Goal: Information Seeking & Learning: Compare options

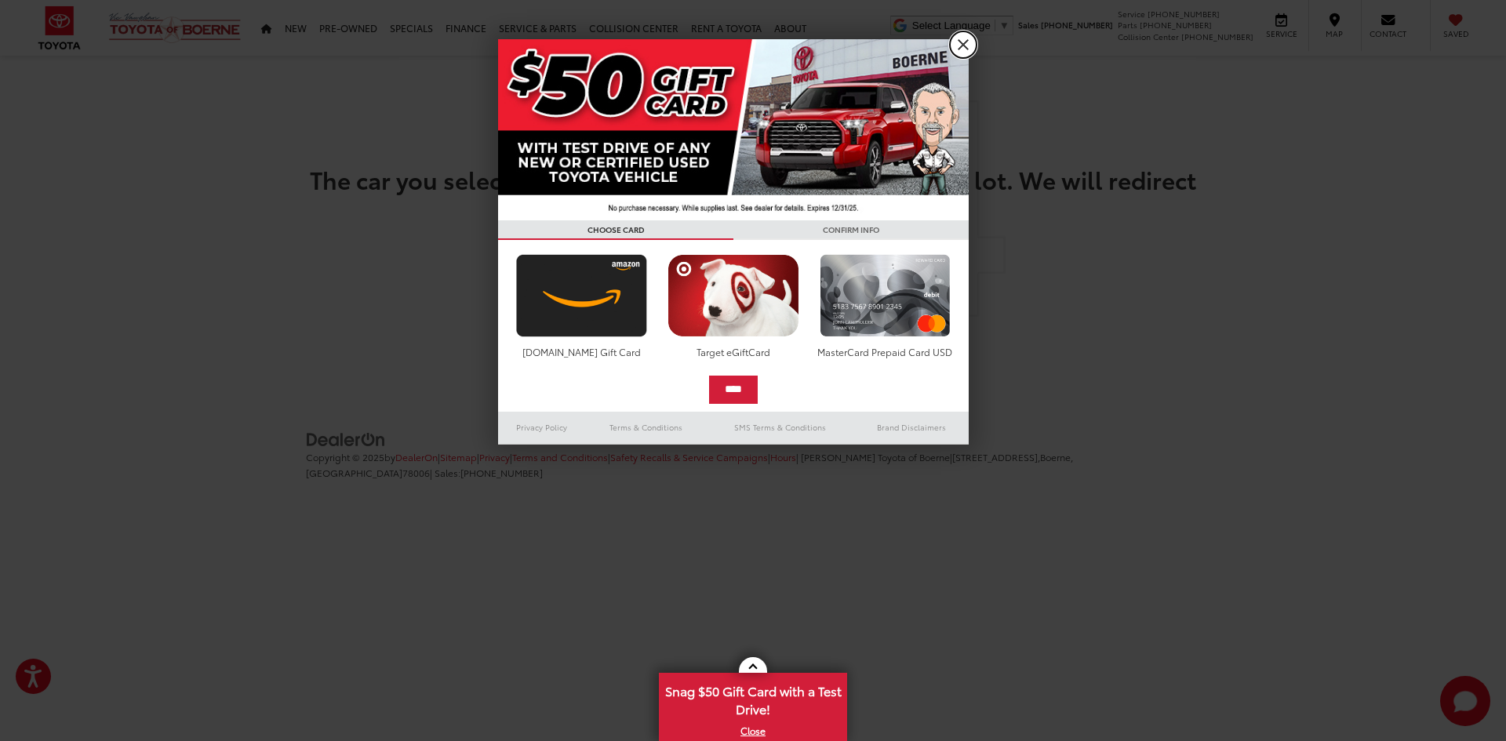
click at [973, 48] on link "X" at bounding box center [963, 44] width 27 height 27
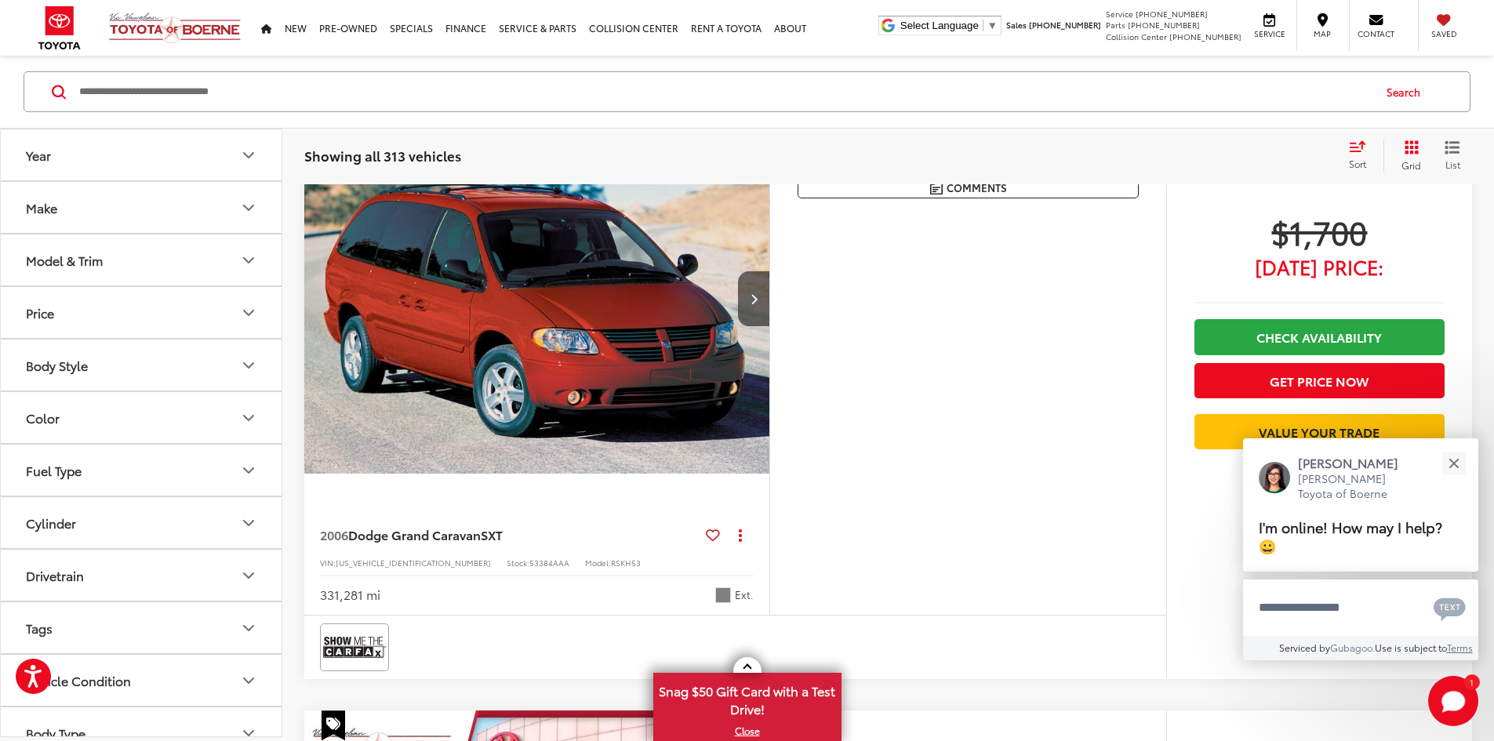
click at [243, 208] on icon "Make" at bounding box center [248, 207] width 19 height 19
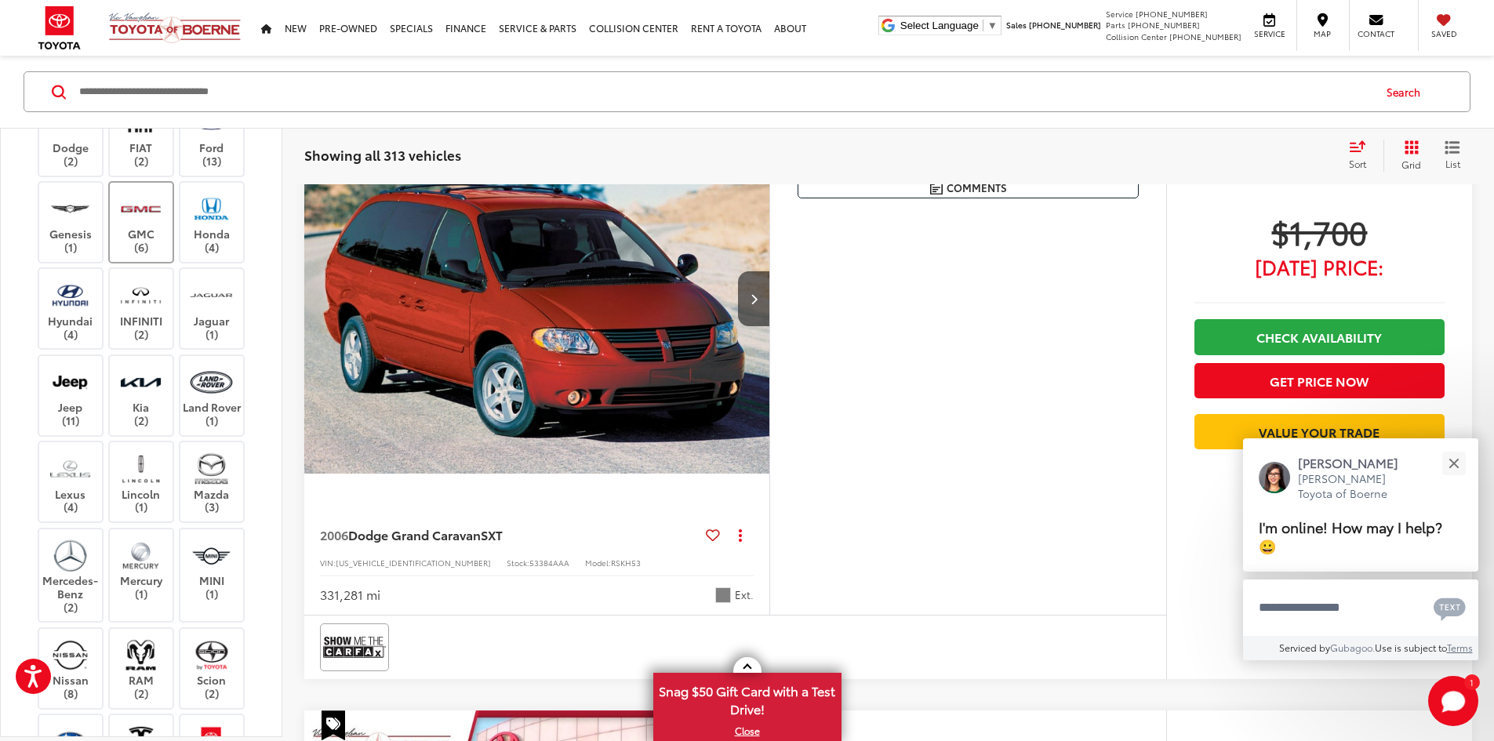
scroll to position [549, 0]
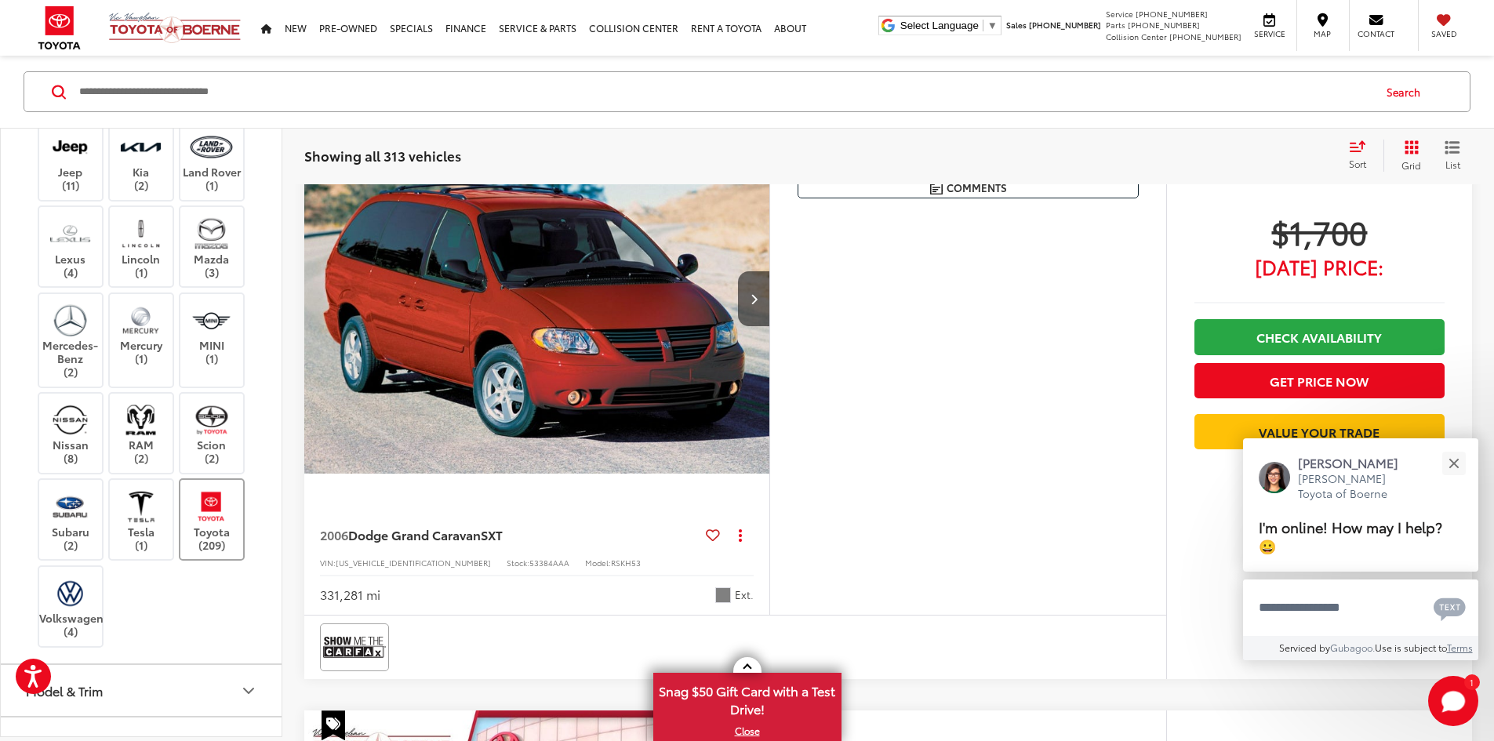
click at [229, 523] on img at bounding box center [211, 506] width 43 height 37
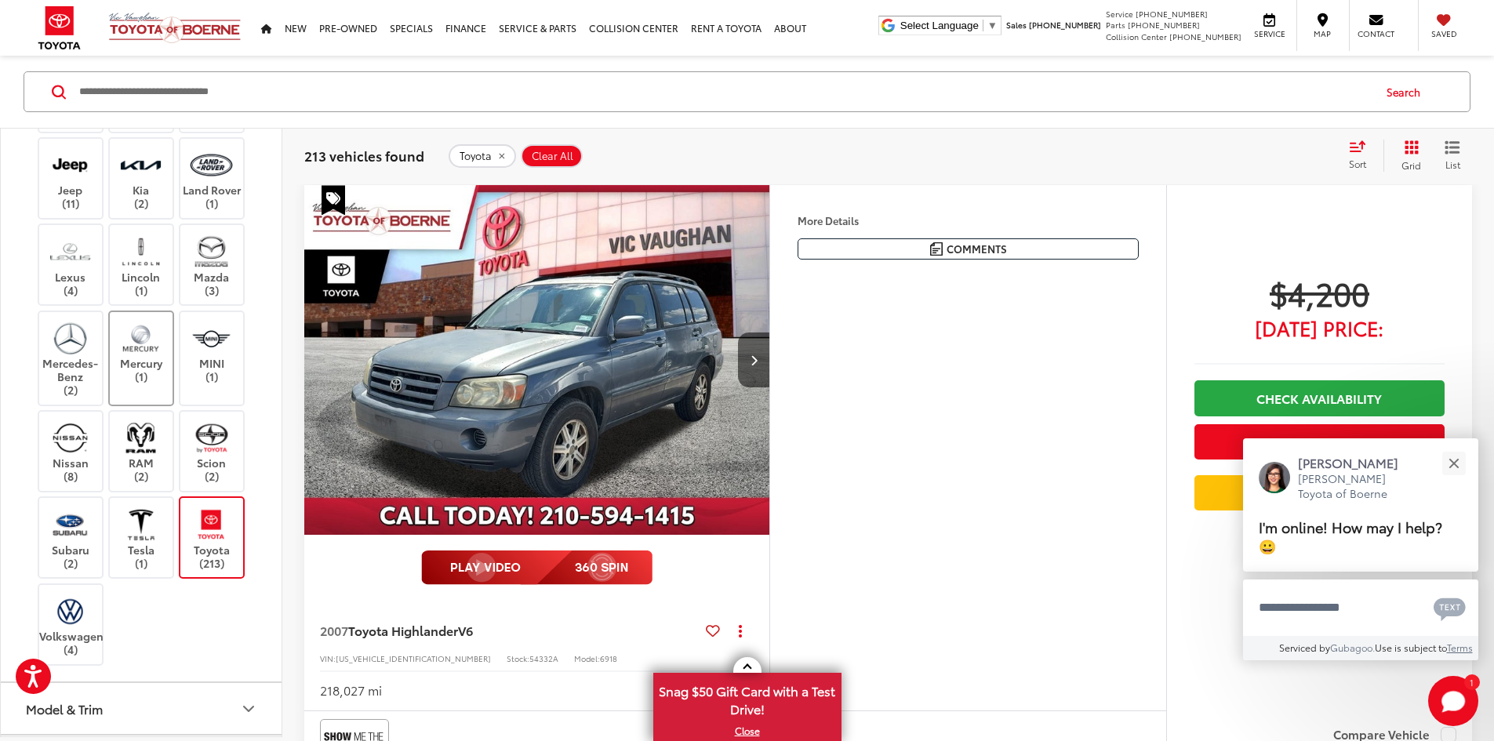
scroll to position [784, 0]
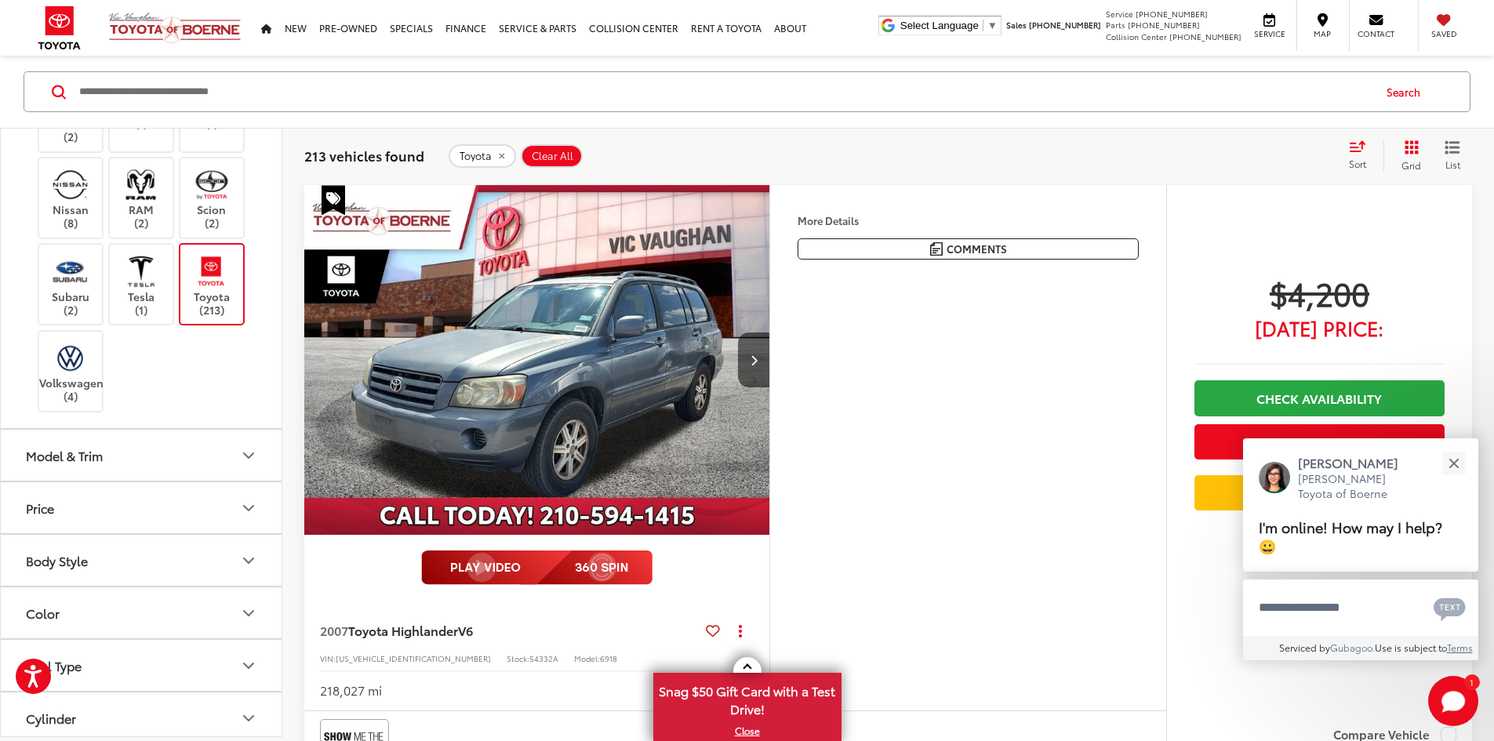
click at [247, 462] on icon "Model & Trim" at bounding box center [248, 454] width 19 height 19
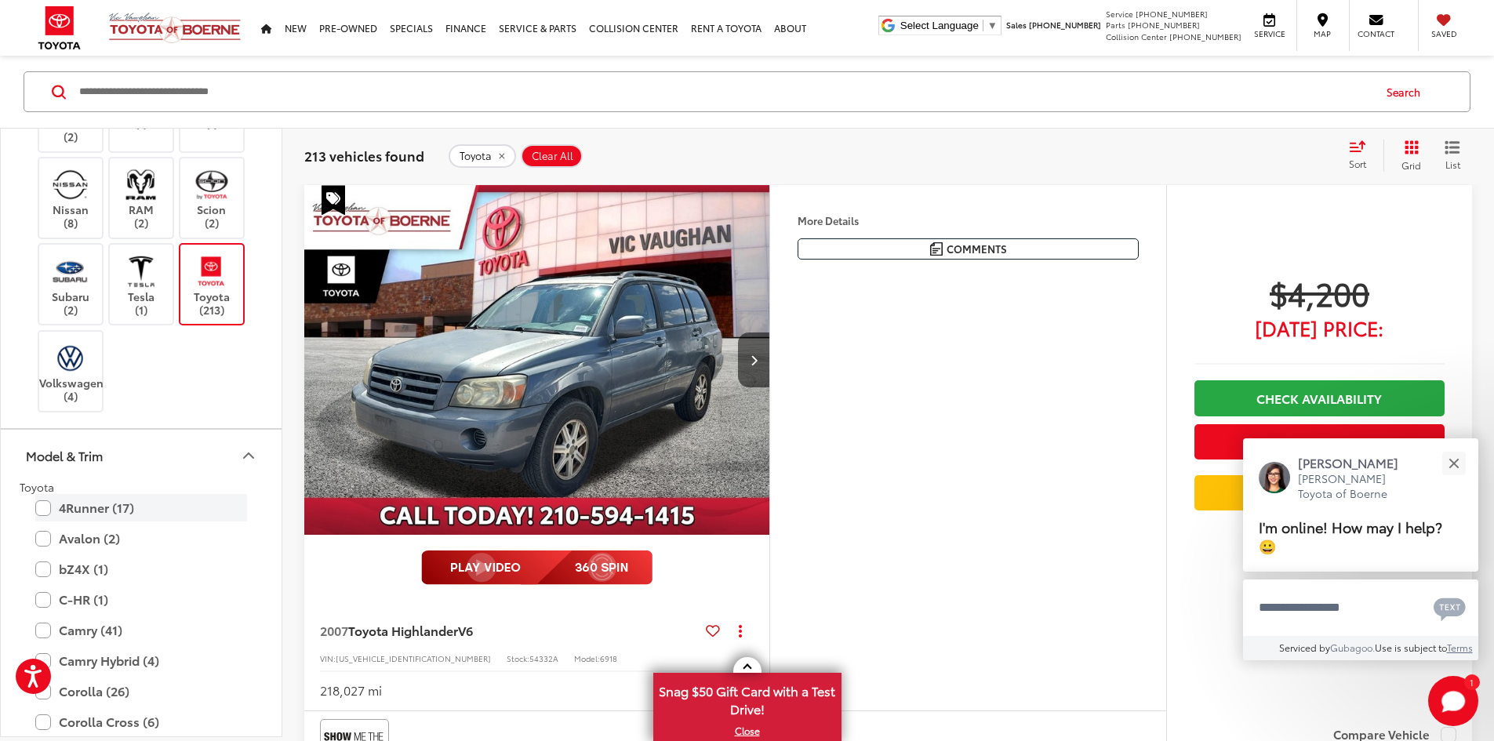
click at [77, 514] on label "4Runner (17)" at bounding box center [141, 507] width 212 height 27
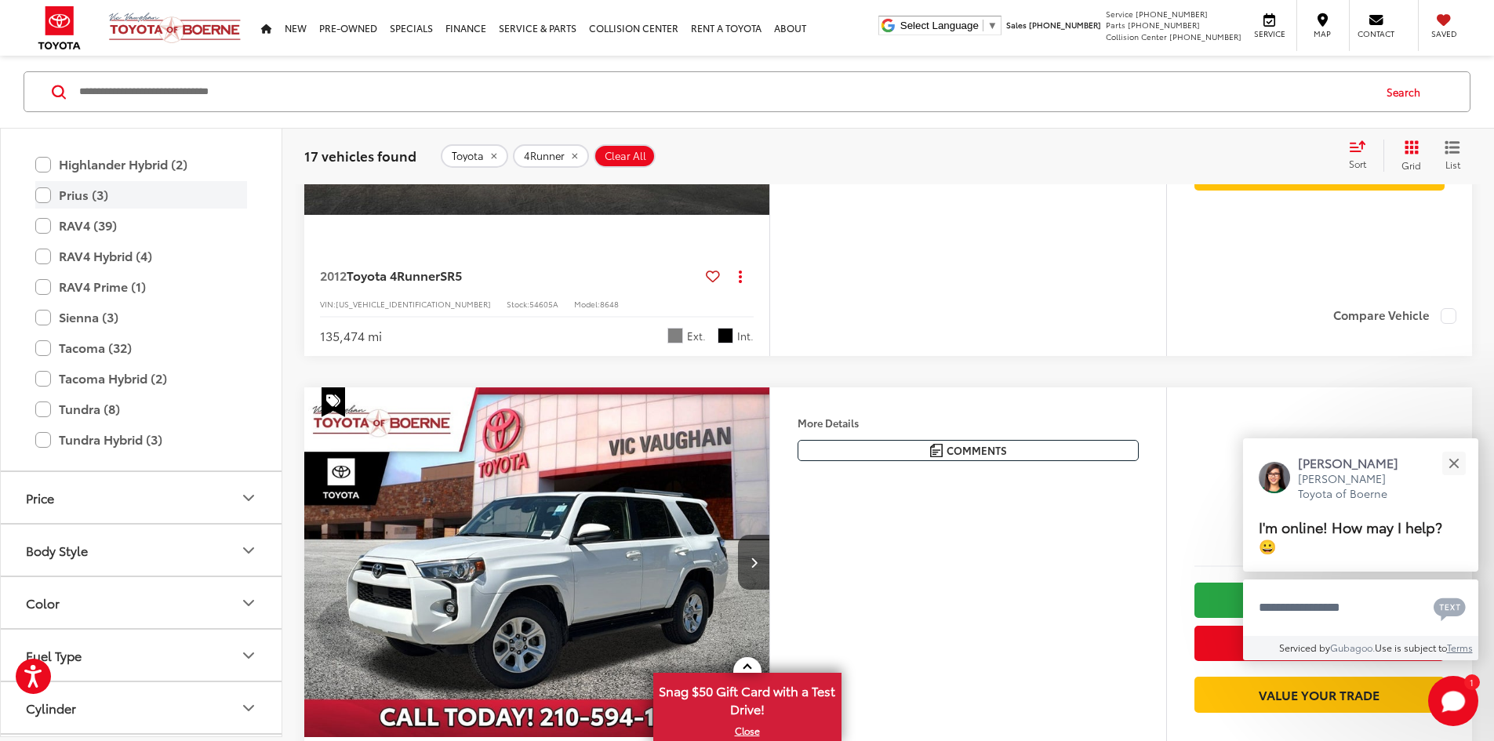
scroll to position [1523, 0]
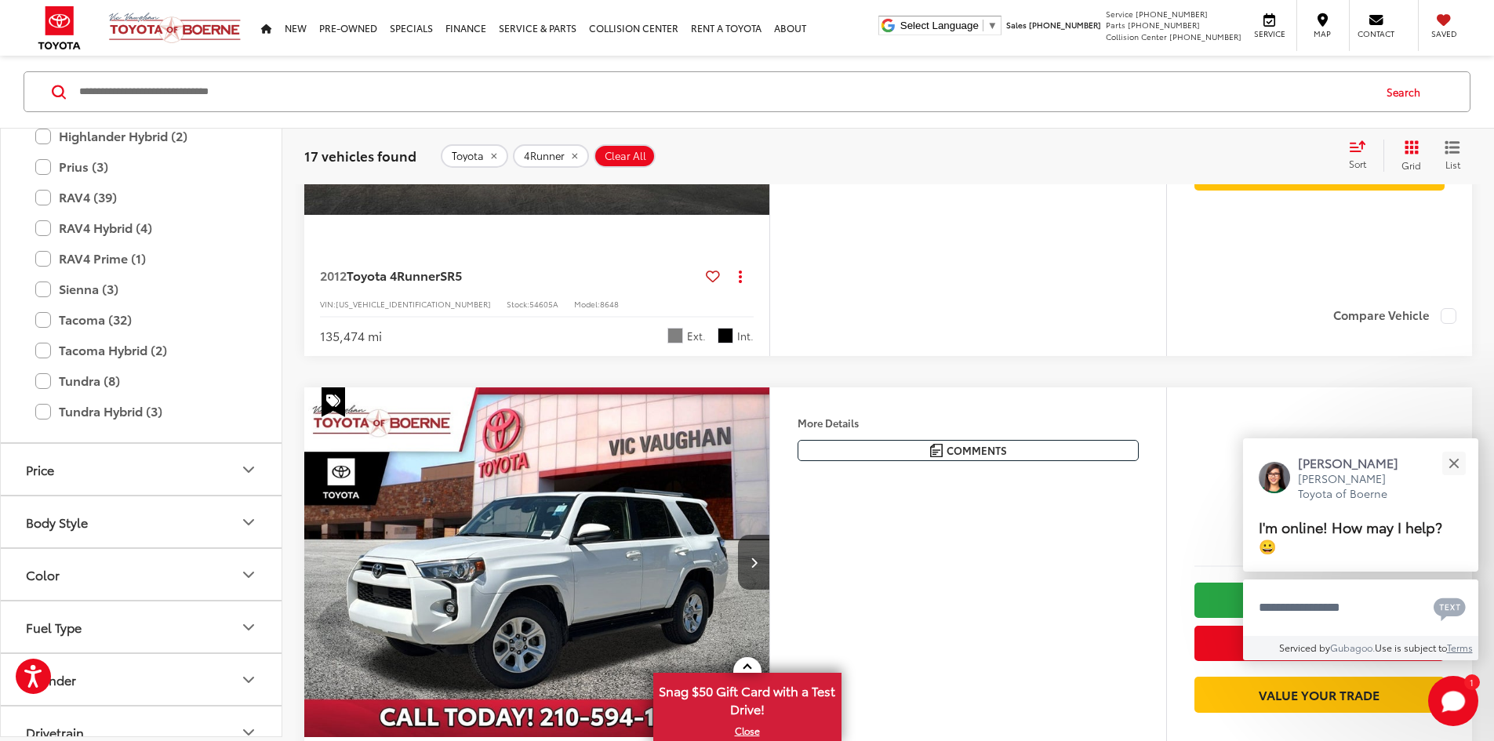
click at [245, 573] on icon "Color" at bounding box center [248, 574] width 9 height 5
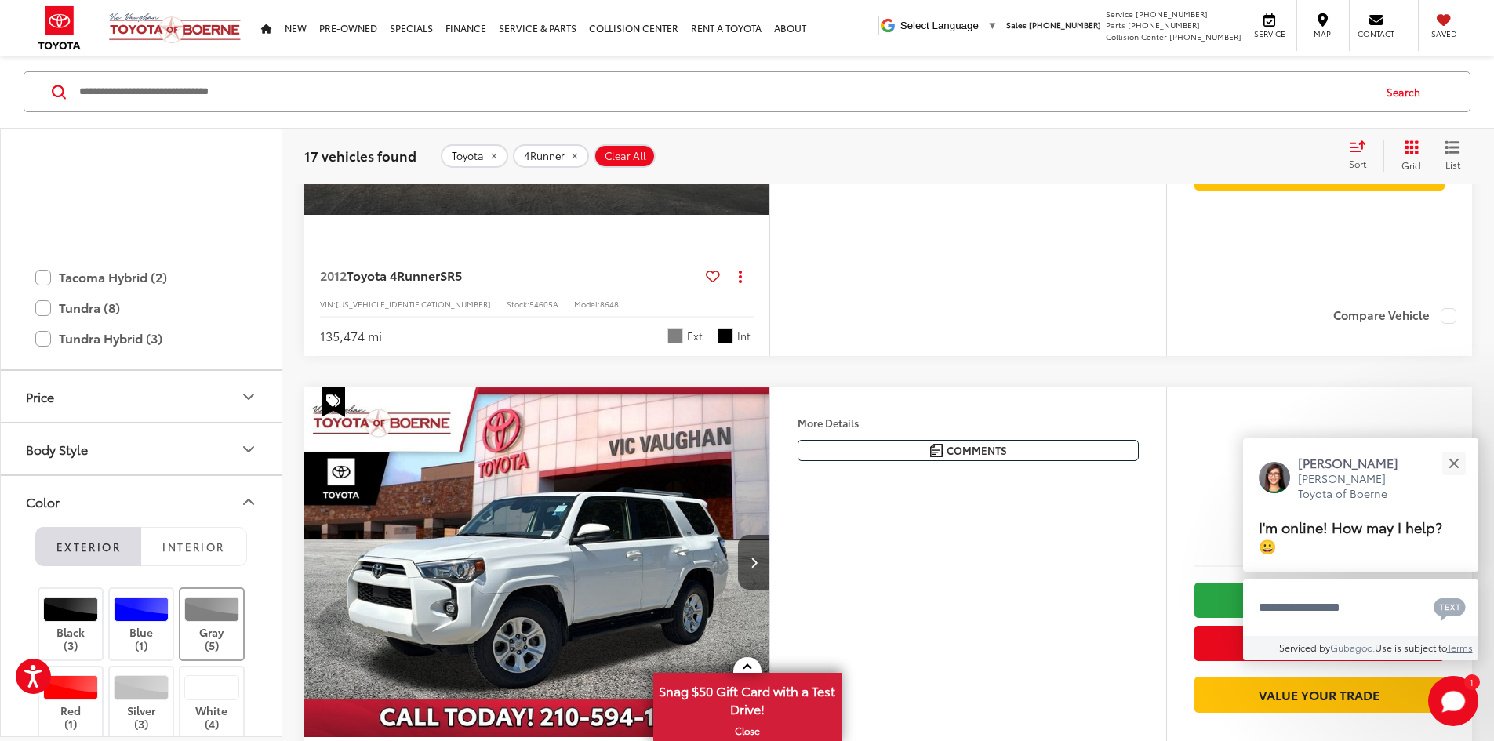
scroll to position [1837, 0]
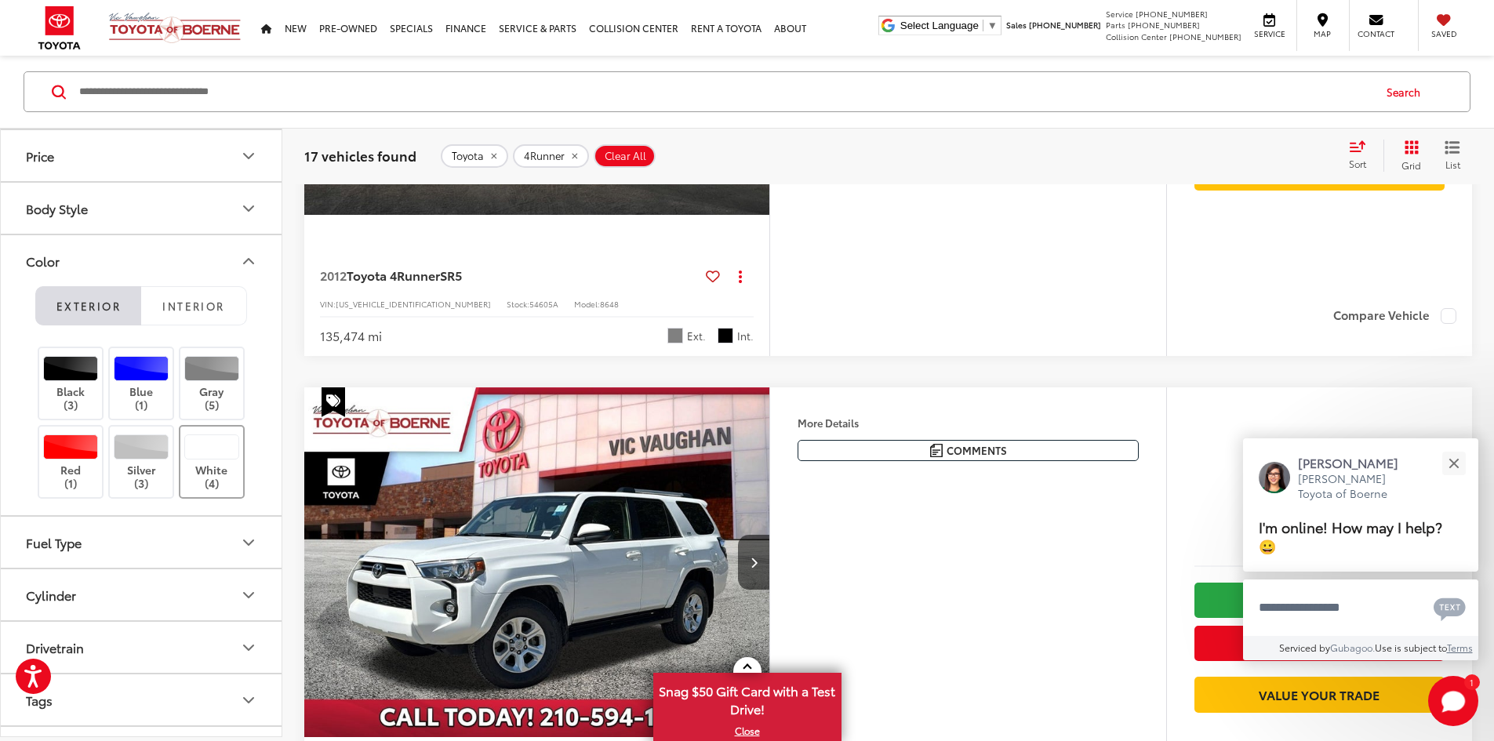
click at [215, 457] on div at bounding box center [212, 446] width 56 height 25
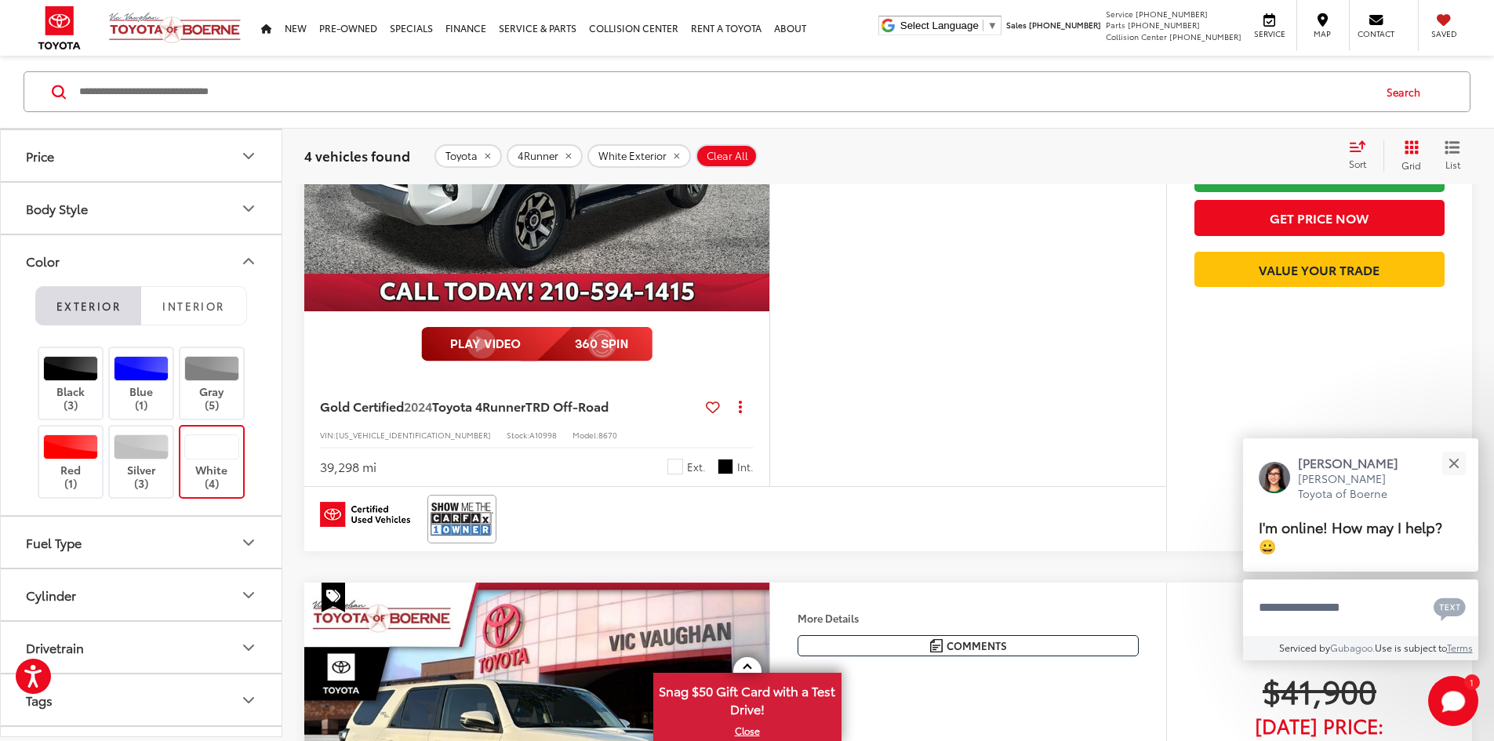
scroll to position [1742, 0]
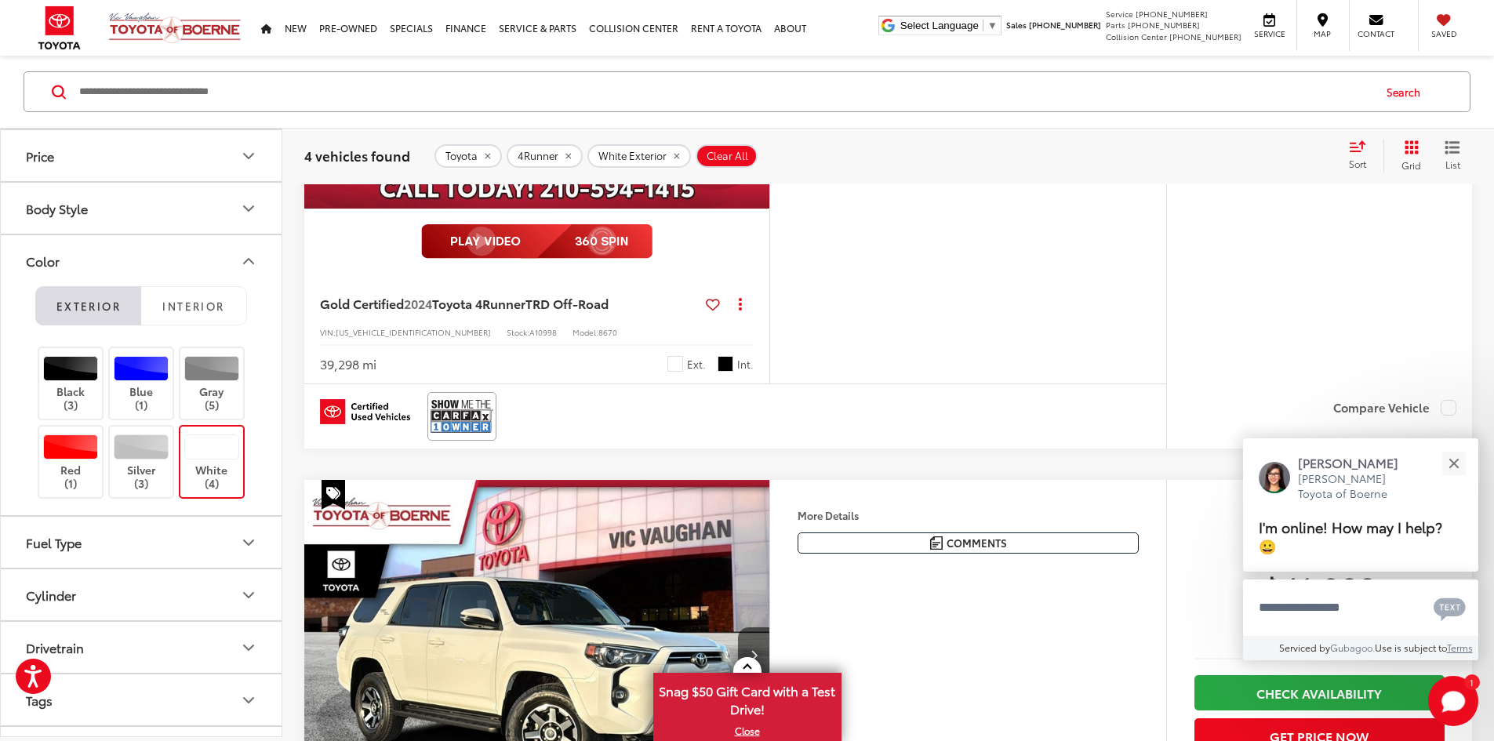
click at [653, 259] on img at bounding box center [536, 241] width 231 height 35
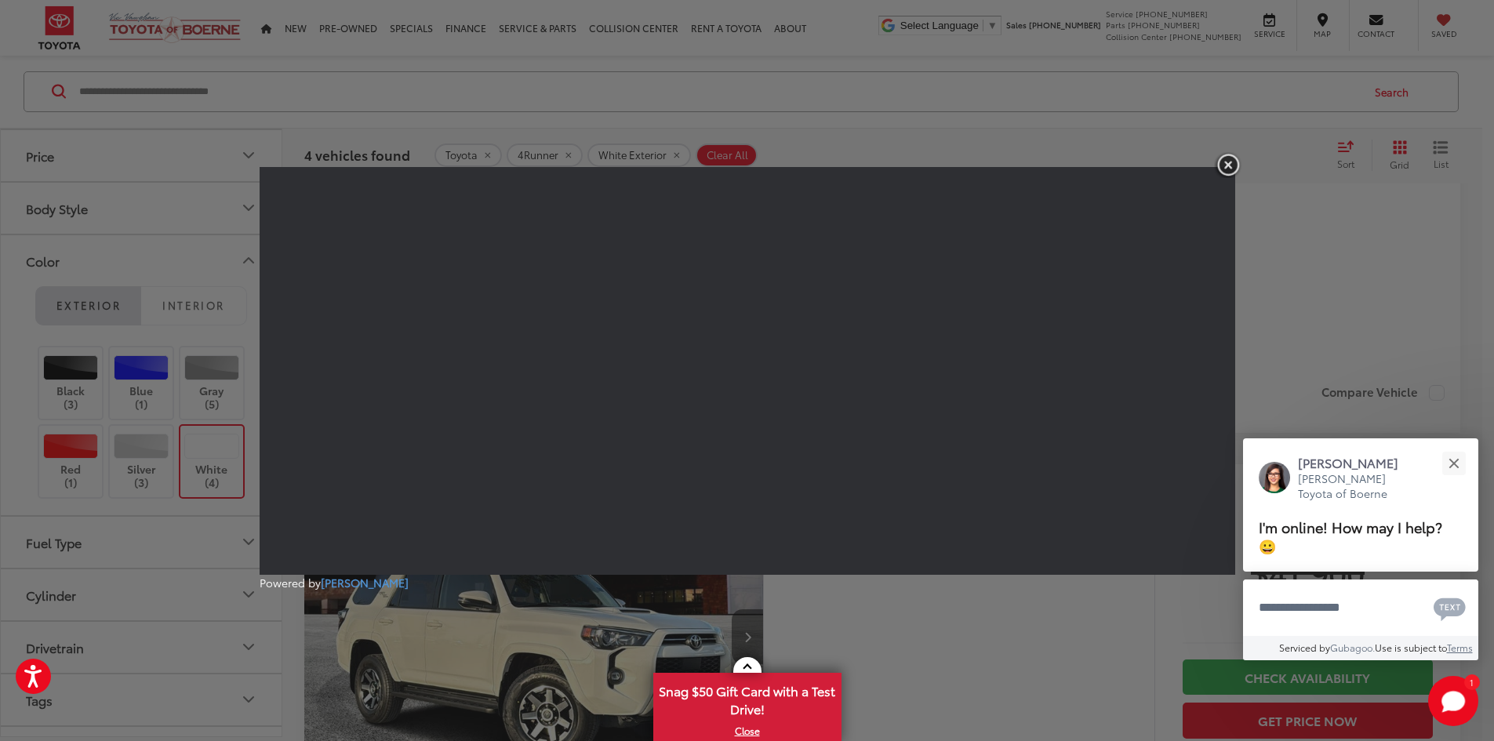
click at [1228, 166] on img "button" at bounding box center [1228, 165] width 28 height 26
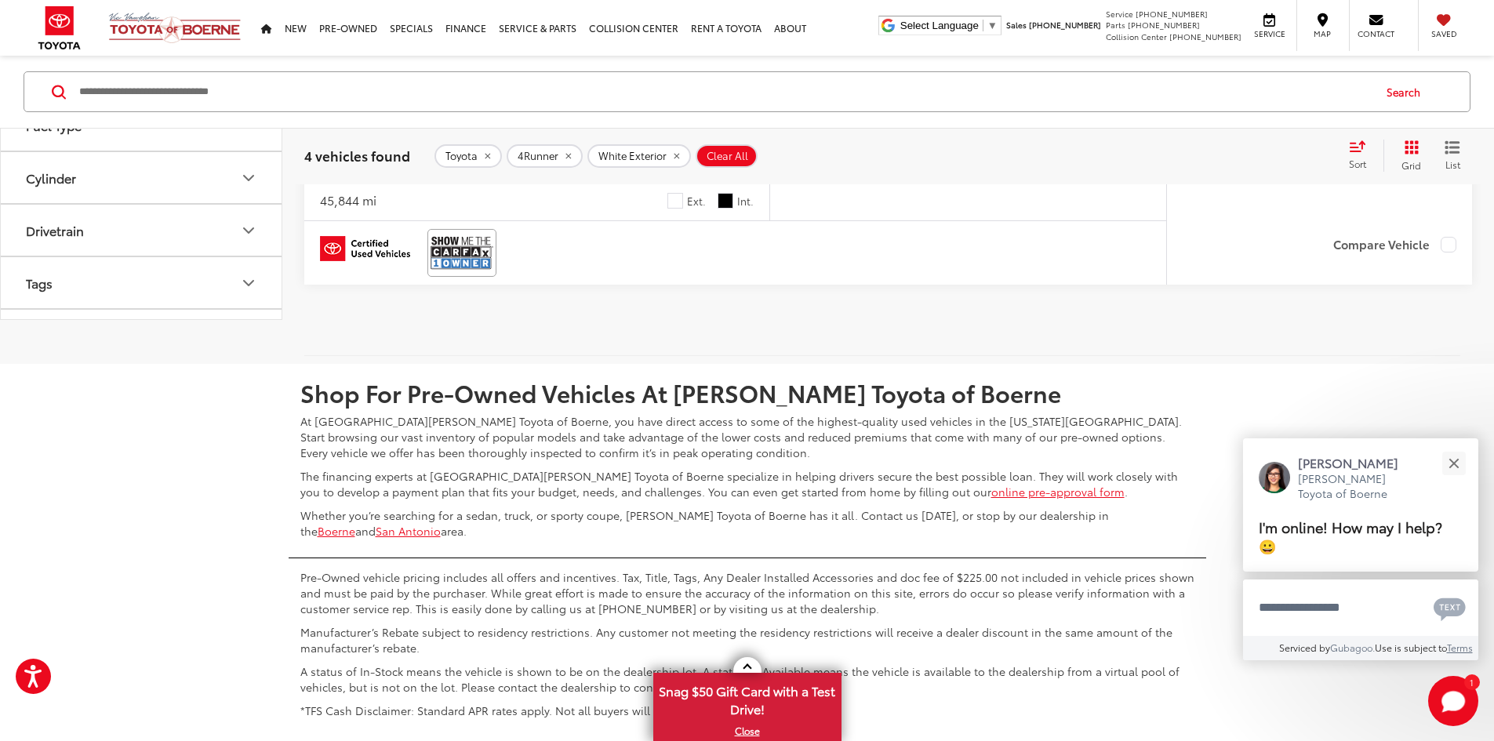
scroll to position [2212, 0]
